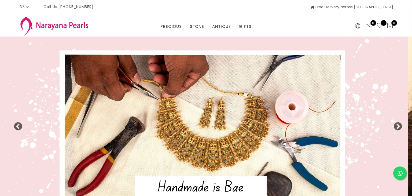
select select "INR"
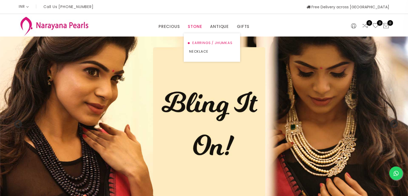
click at [208, 40] on link "EARRINGS / JHUMKAS" at bounding box center [212, 43] width 46 height 9
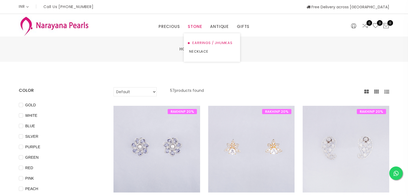
click at [225, 42] on link "EARRINGS / JHUMKAS" at bounding box center [212, 43] width 46 height 9
click at [149, 90] on select "Default Price - High to Low Price - Low to High" at bounding box center [134, 91] width 43 height 9
select select "priceHighToLow"
click at [113, 87] on select "Default Price - High to Low Price - Low to High" at bounding box center [134, 91] width 43 height 9
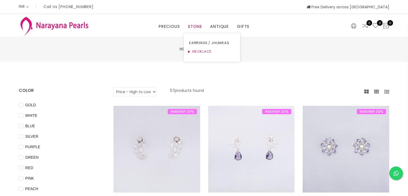
click at [195, 49] on link "NECKLACE" at bounding box center [212, 51] width 46 height 9
click at [246, 41] on link "EARRINGS / JHUMKAS" at bounding box center [234, 43] width 46 height 9
